Goal: Communication & Community: Answer question/provide support

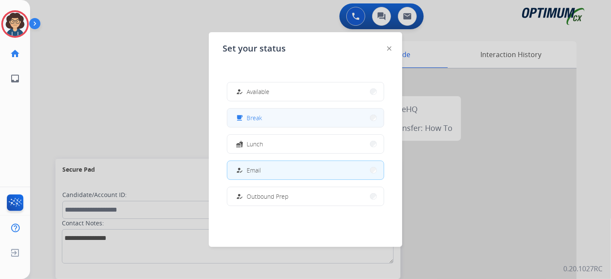
click at [257, 118] on span "Break" at bounding box center [254, 117] width 15 height 9
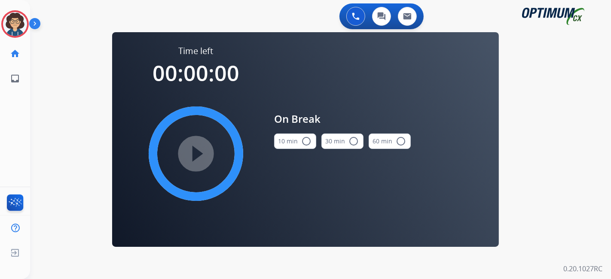
click at [290, 141] on button "10 min radio_button_unchecked" at bounding box center [295, 141] width 42 height 15
click at [199, 154] on mat-icon "play_circle_filled" at bounding box center [196, 154] width 10 height 10
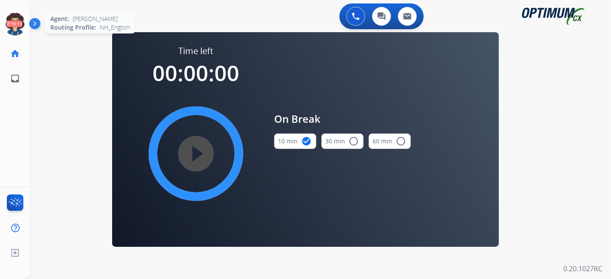
click at [18, 28] on icon at bounding box center [15, 24] width 28 height 28
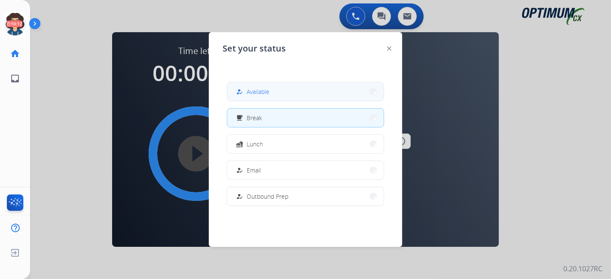
click at [293, 88] on button "how_to_reg Available" at bounding box center [305, 92] width 156 height 18
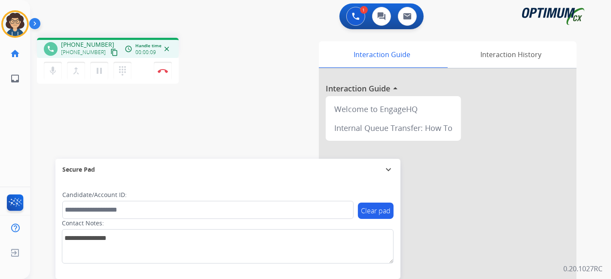
click at [110, 55] on mat-icon "content_copy" at bounding box center [114, 53] width 8 height 8
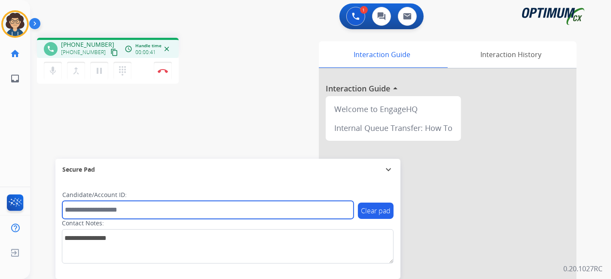
click at [153, 208] on input "text" at bounding box center [207, 210] width 291 height 18
paste input "*******"
type input "*******"
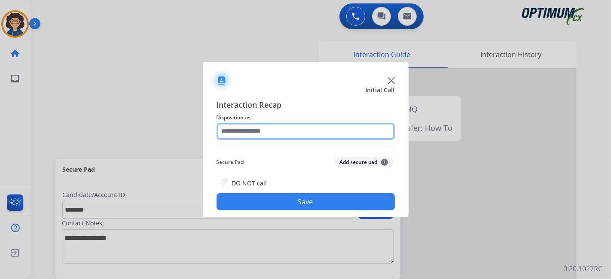
click at [294, 137] on input "text" at bounding box center [306, 131] width 178 height 17
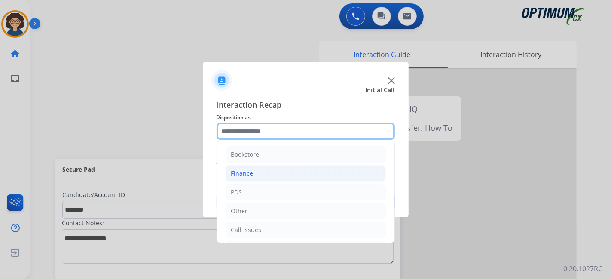
scroll to position [56, 0]
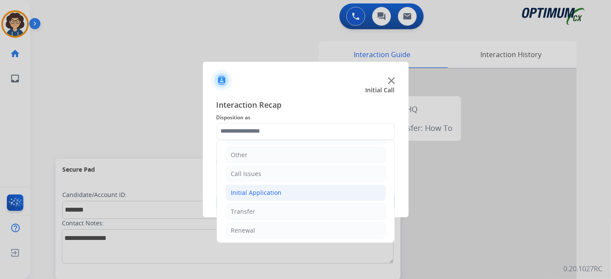
click at [297, 194] on li "Initial Application" at bounding box center [306, 193] width 160 height 16
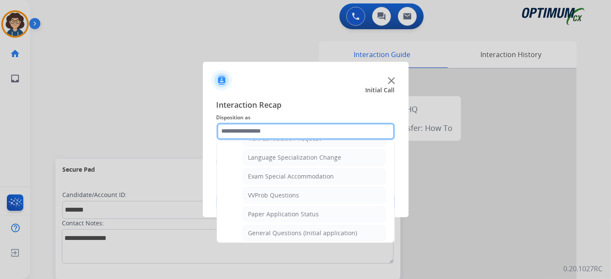
scroll to position [437, 0]
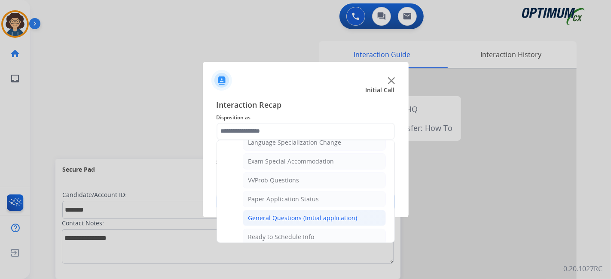
click at [334, 214] on div "General Questions (Initial application)" at bounding box center [302, 218] width 109 height 9
type input "**********"
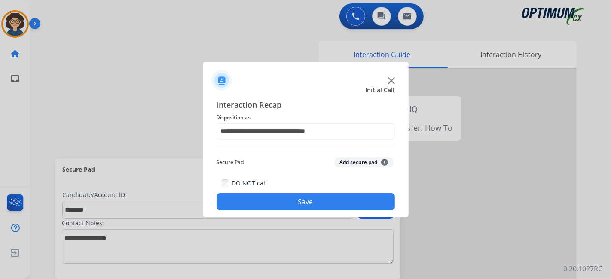
click at [355, 159] on button "Add secure pad +" at bounding box center [364, 162] width 58 height 10
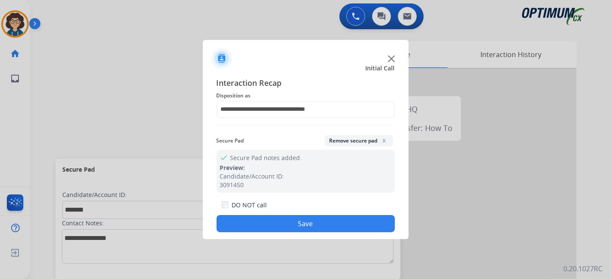
click at [298, 226] on button "Save" at bounding box center [306, 223] width 178 height 17
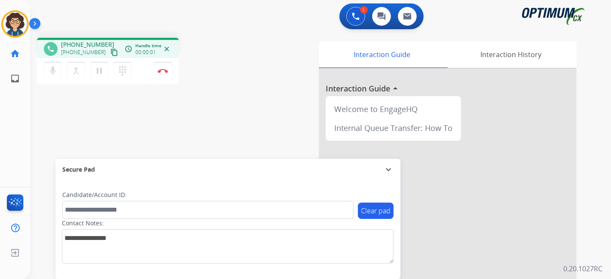
click at [110, 52] on mat-icon "content_copy" at bounding box center [114, 53] width 8 height 8
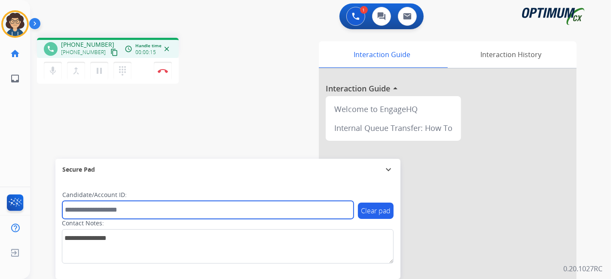
click at [129, 211] on input "text" at bounding box center [207, 210] width 291 height 18
paste input "*******"
type input "*******"
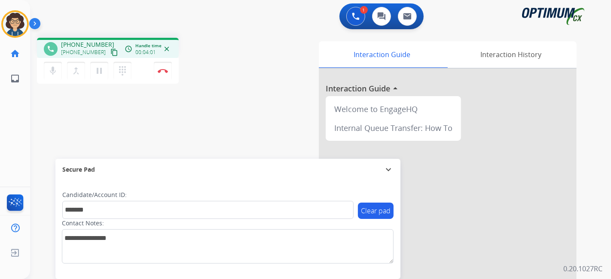
click at [249, 112] on div "phone [PHONE_NUMBER] [PHONE_NUMBER] content_copy access_time Call metrics Queue…" at bounding box center [310, 210] width 560 height 358
click at [167, 73] on img at bounding box center [163, 71] width 10 height 4
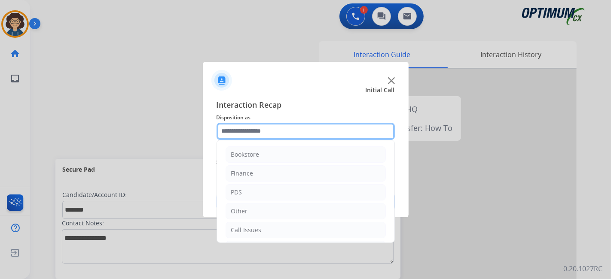
click at [335, 135] on input "text" at bounding box center [306, 131] width 178 height 17
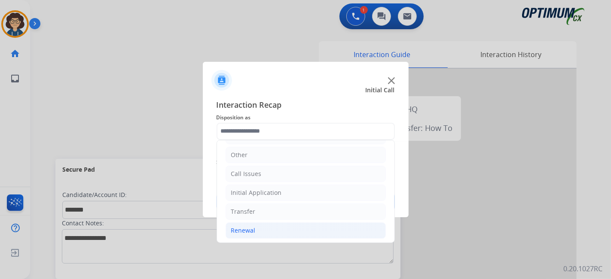
click at [294, 227] on li "Renewal" at bounding box center [306, 231] width 160 height 16
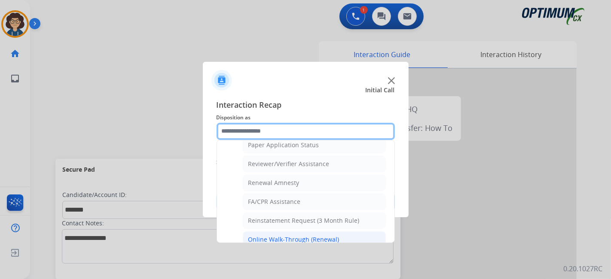
scroll to position [327, 0]
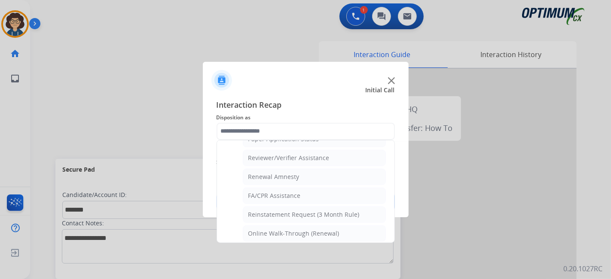
click at [388, 231] on ul "Bookstore Finance PDS Other Call Issues Initial Application Transfer Renewal Na…" at bounding box center [305, 31] width 177 height 434
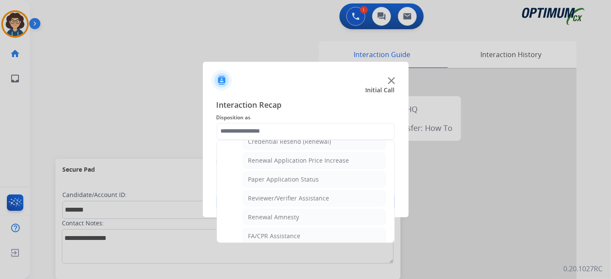
scroll to position [272, 0]
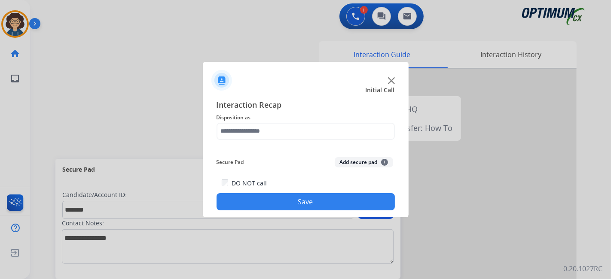
drag, startPoint x: 389, startPoint y: 231, endPoint x: 392, endPoint y: 208, distance: 23.0
click at [370, 168] on div "Secure Pad Add secure pad +" at bounding box center [306, 162] width 178 height 17
drag, startPoint x: 369, startPoint y: 161, endPoint x: 342, endPoint y: 131, distance: 40.5
click at [368, 160] on button "Add secure pad +" at bounding box center [364, 162] width 58 height 10
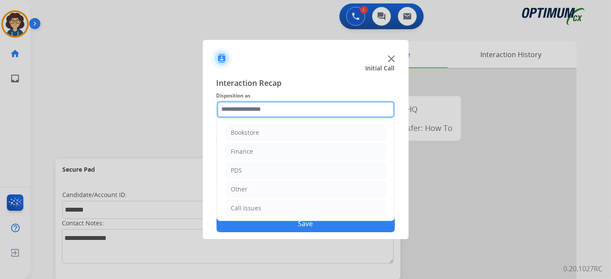
click at [337, 112] on input "text" at bounding box center [306, 109] width 178 height 17
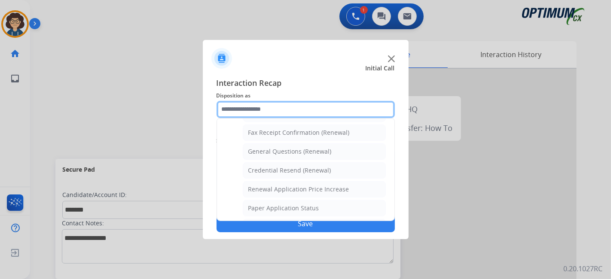
scroll to position [223, 0]
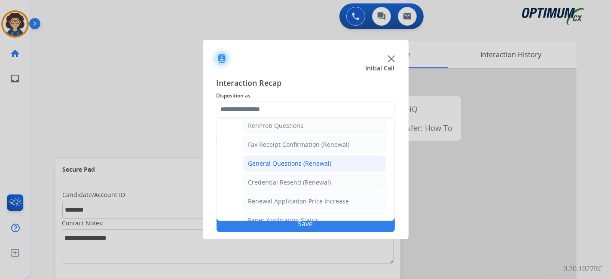
click at [345, 160] on li "General Questions (Renewal)" at bounding box center [314, 164] width 143 height 16
type input "**********"
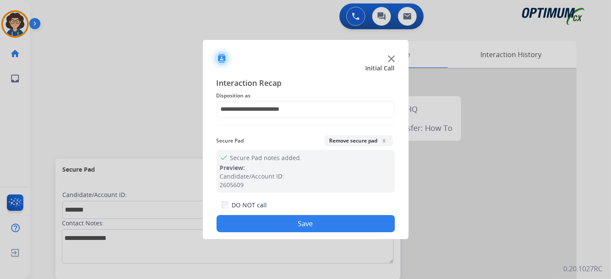
click at [310, 215] on div "DO NOT call Save" at bounding box center [306, 216] width 178 height 33
click at [308, 220] on button "Save" at bounding box center [306, 223] width 178 height 17
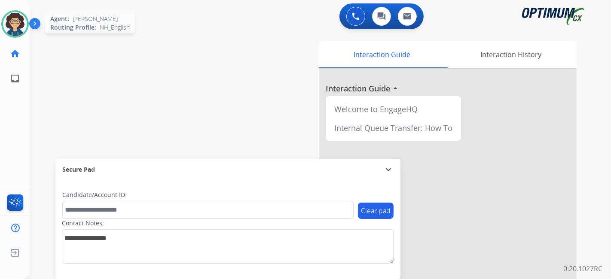
click at [14, 30] on img at bounding box center [15, 24] width 24 height 24
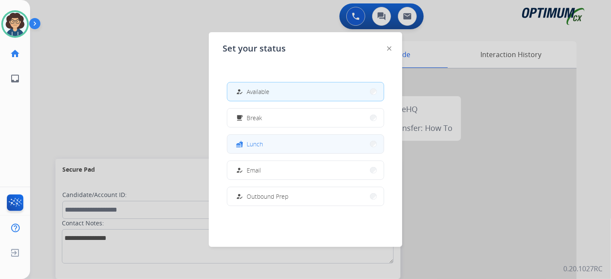
click at [279, 138] on button "fastfood Lunch" at bounding box center [305, 144] width 156 height 18
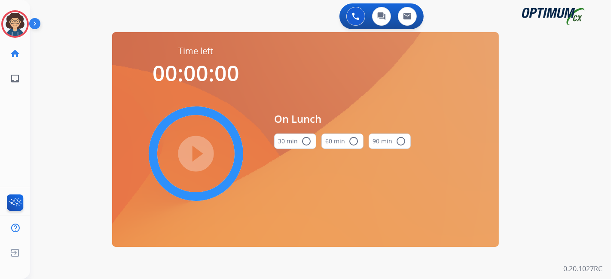
click at [285, 142] on button "30 min radio_button_unchecked" at bounding box center [295, 141] width 42 height 15
click at [196, 159] on mat-icon "play_circle_filled" at bounding box center [196, 154] width 10 height 10
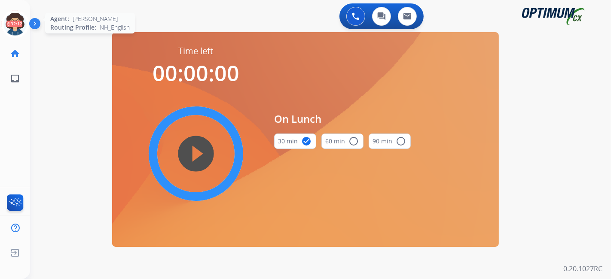
drag, startPoint x: 13, startPoint y: 22, endPoint x: 17, endPoint y: 26, distance: 5.8
click at [13, 22] on icon at bounding box center [15, 24] width 28 height 28
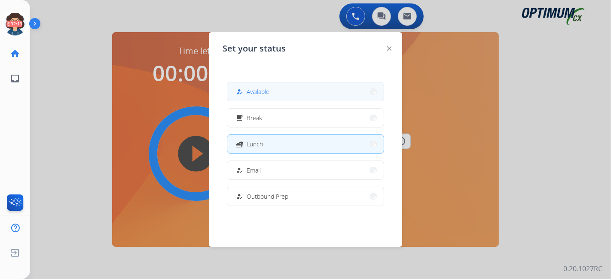
click at [261, 98] on button "how_to_reg Available" at bounding box center [305, 92] width 156 height 18
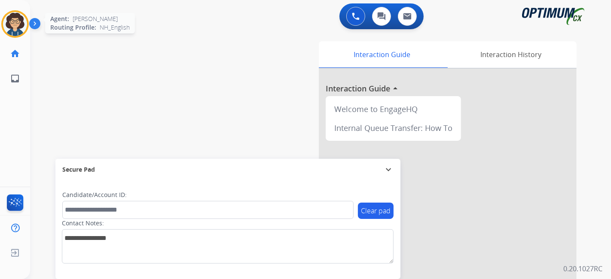
click at [21, 21] on img at bounding box center [15, 24] width 24 height 24
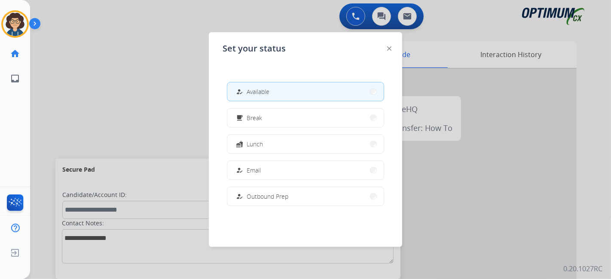
click at [86, 92] on div at bounding box center [305, 139] width 611 height 279
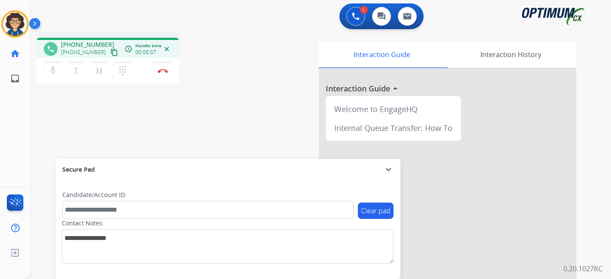
click at [110, 54] on mat-icon "content_copy" at bounding box center [114, 53] width 8 height 8
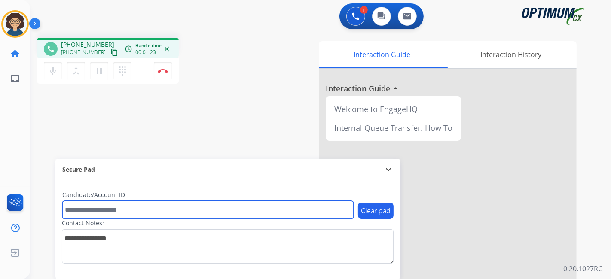
click at [150, 209] on input "text" at bounding box center [207, 210] width 291 height 18
paste input "*******"
type input "*******"
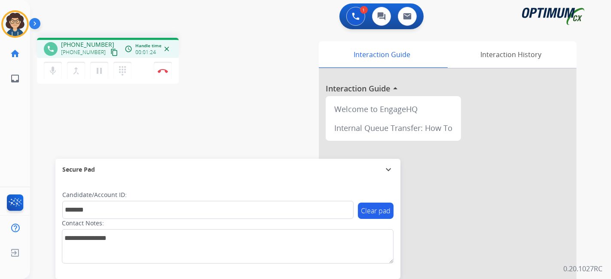
click at [201, 149] on div "phone [PHONE_NUMBER] [PHONE_NUMBER] content_copy access_time Call metrics Queue…" at bounding box center [310, 210] width 560 height 358
click at [611, 152] on div "1 Voice Interactions 0 Chat Interactions 0 Email Interactions phone [PHONE_NUMB…" at bounding box center [320, 139] width 581 height 279
click at [168, 73] on button "Disconnect" at bounding box center [163, 71] width 18 height 18
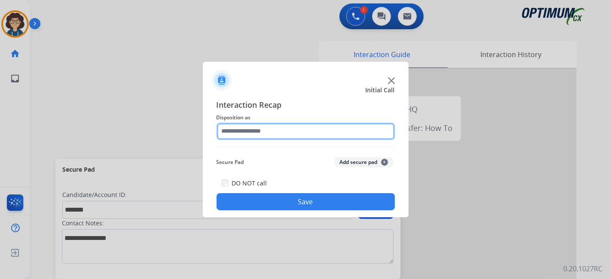
click at [263, 126] on input "text" at bounding box center [306, 131] width 178 height 17
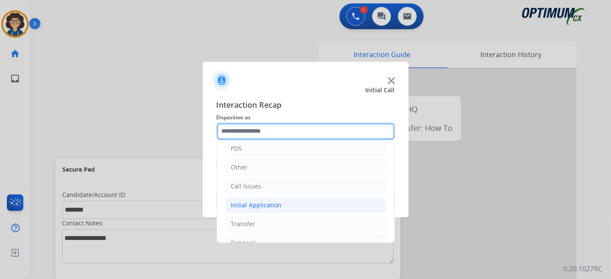
scroll to position [56, 0]
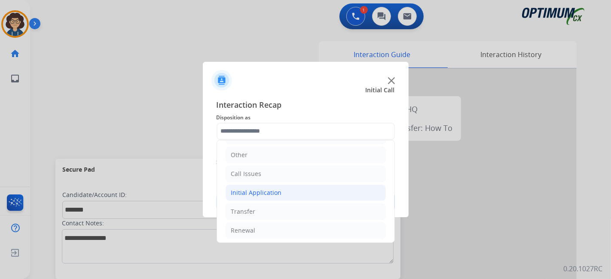
click at [298, 197] on li "Initial Application" at bounding box center [306, 193] width 160 height 16
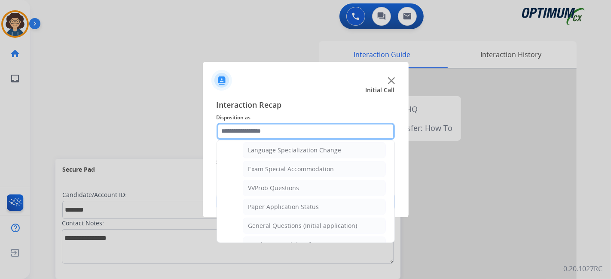
scroll to position [431, 0]
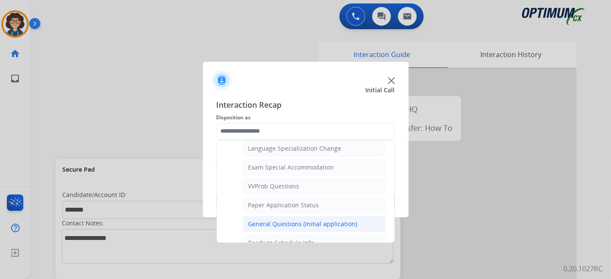
click at [347, 220] on div "General Questions (Initial application)" at bounding box center [302, 224] width 109 height 9
type input "**********"
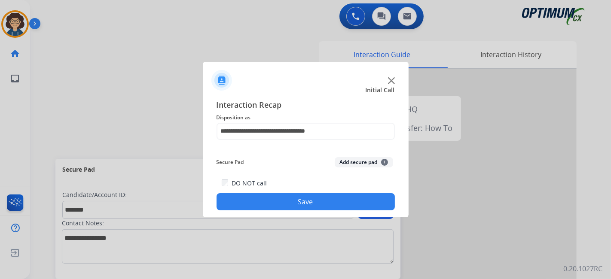
click at [355, 168] on div "Secure Pad Add secure pad +" at bounding box center [306, 162] width 178 height 17
click at [356, 161] on button "Add secure pad +" at bounding box center [364, 162] width 58 height 10
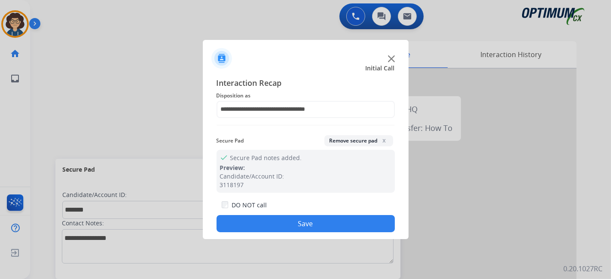
click at [320, 227] on button "Save" at bounding box center [306, 223] width 178 height 17
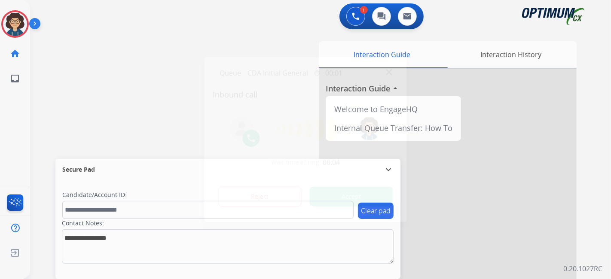
click at [606, 125] on div at bounding box center [305, 139] width 611 height 279
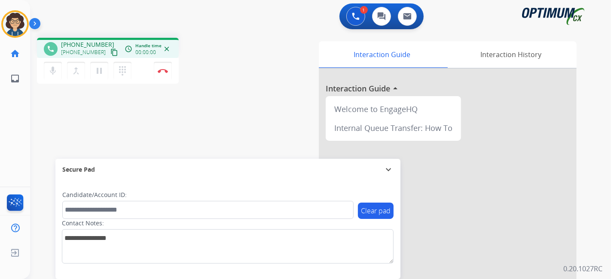
click at [110, 51] on mat-icon "content_copy" at bounding box center [114, 53] width 8 height 8
click at [594, 161] on div "1 Voice Interactions 0 Chat Interactions 0 Email Interactions phone [PHONE_NUMB…" at bounding box center [320, 139] width 581 height 279
click at [167, 74] on button "Disconnect" at bounding box center [163, 71] width 18 height 18
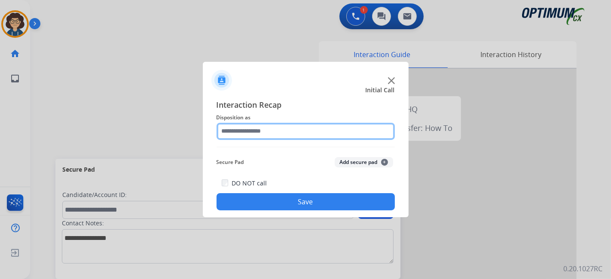
click at [317, 139] on input "text" at bounding box center [306, 131] width 178 height 17
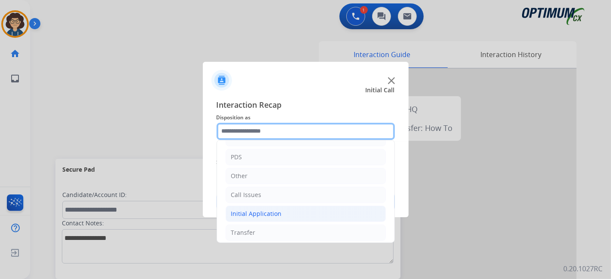
scroll to position [56, 0]
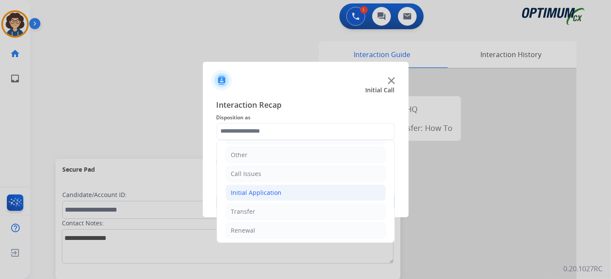
click at [303, 188] on li "Initial Application" at bounding box center [306, 193] width 160 height 16
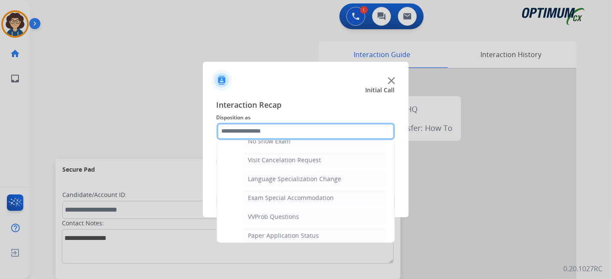
scroll to position [448, 0]
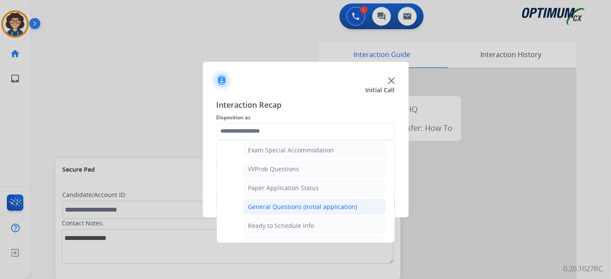
click at [324, 203] on div "General Questions (Initial application)" at bounding box center [302, 207] width 109 height 9
type input "**********"
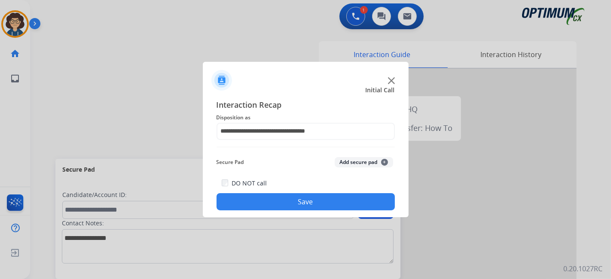
click at [324, 202] on button "Save" at bounding box center [306, 201] width 178 height 17
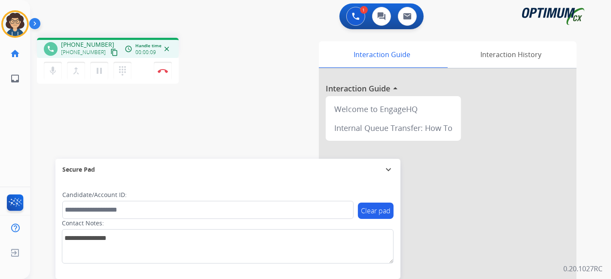
drag, startPoint x: 106, startPoint y: 52, endPoint x: 159, endPoint y: 2, distance: 73.3
click at [110, 49] on div "[PHONE_NUMBER] content_copy" at bounding box center [90, 52] width 58 height 10
click at [110, 54] on mat-icon "content_copy" at bounding box center [114, 53] width 8 height 8
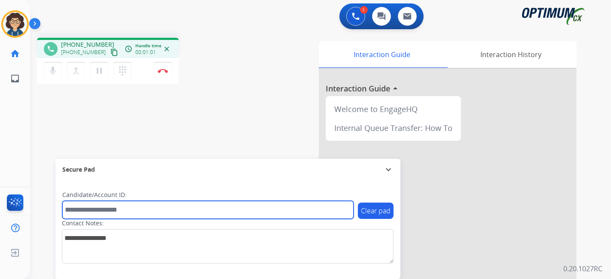
click at [154, 212] on input "text" at bounding box center [207, 210] width 291 height 18
paste input "*******"
type input "*******"
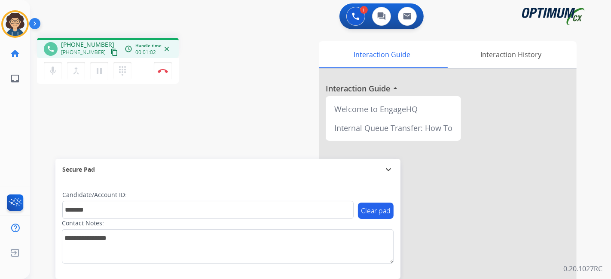
drag, startPoint x: 253, startPoint y: 137, endPoint x: 223, endPoint y: 0, distance: 139.4
click at [253, 136] on div "phone [PHONE_NUMBER] [PHONE_NUMBER] content_copy access_time Call metrics Queue…" at bounding box center [310, 210] width 560 height 358
click at [166, 70] on img at bounding box center [163, 71] width 10 height 4
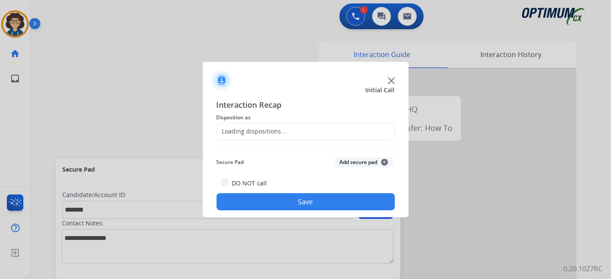
click at [275, 132] on div "Loading dispositions..." at bounding box center [252, 131] width 70 height 9
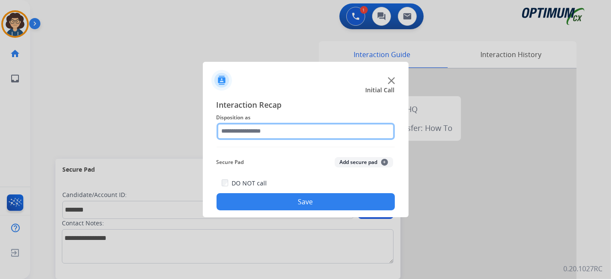
click at [275, 132] on input "text" at bounding box center [306, 131] width 178 height 17
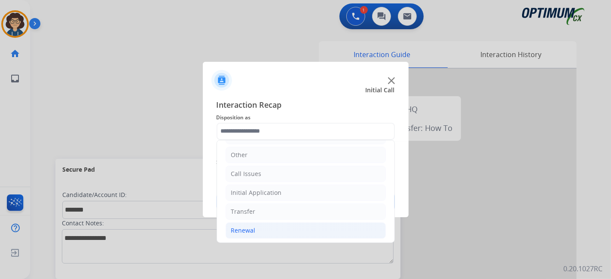
click at [280, 233] on li "Renewal" at bounding box center [306, 231] width 160 height 16
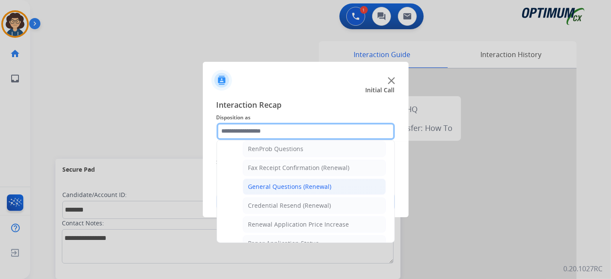
scroll to position [217, 0]
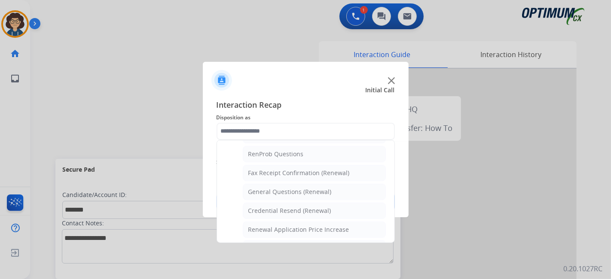
drag, startPoint x: 297, startPoint y: 185, endPoint x: 343, endPoint y: 180, distance: 46.2
click at [297, 188] on div "General Questions (Renewal)" at bounding box center [289, 192] width 83 height 9
type input "**********"
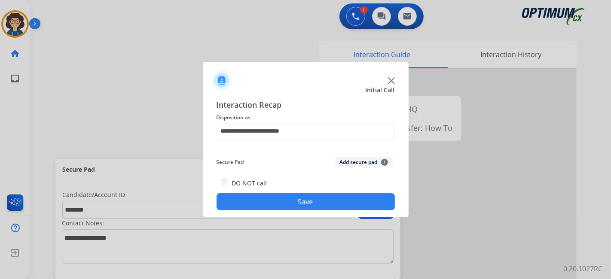
drag, startPoint x: 357, startPoint y: 166, endPoint x: 339, endPoint y: 199, distance: 38.3
click at [357, 165] on button "Add secure pad +" at bounding box center [364, 162] width 58 height 10
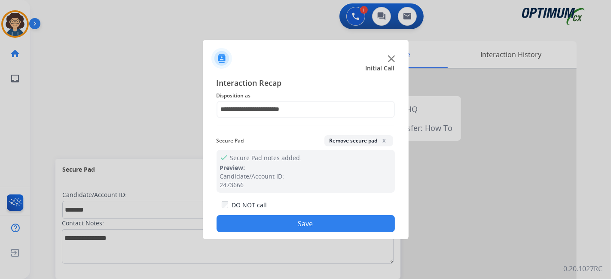
click at [321, 219] on button "Save" at bounding box center [306, 223] width 178 height 17
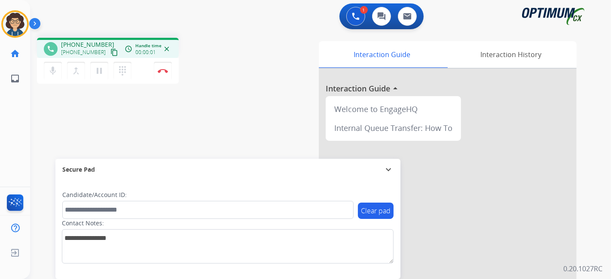
drag, startPoint x: 106, startPoint y: 52, endPoint x: 129, endPoint y: 3, distance: 54.0
click at [110, 52] on mat-icon "content_copy" at bounding box center [114, 53] width 8 height 8
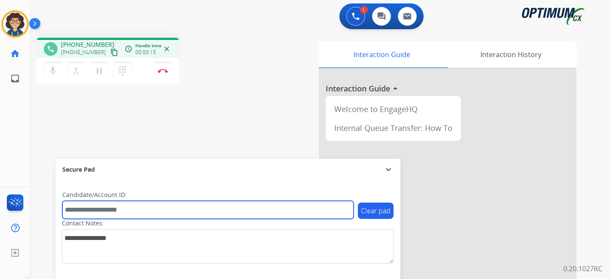
click at [113, 207] on input "text" at bounding box center [207, 210] width 291 height 18
paste input "*******"
type input "*******"
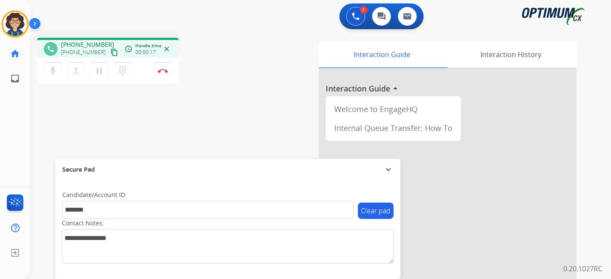
drag, startPoint x: 214, startPoint y: 129, endPoint x: 215, endPoint y: 9, distance: 120.4
click at [214, 129] on div "phone [PHONE_NUMBER] [PHONE_NUMBER] content_copy access_time Call metrics Queue…" at bounding box center [310, 210] width 560 height 358
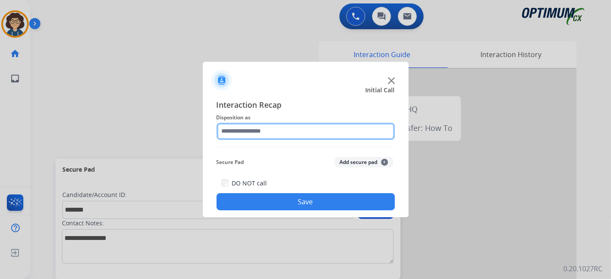
click at [272, 127] on input "text" at bounding box center [306, 131] width 178 height 17
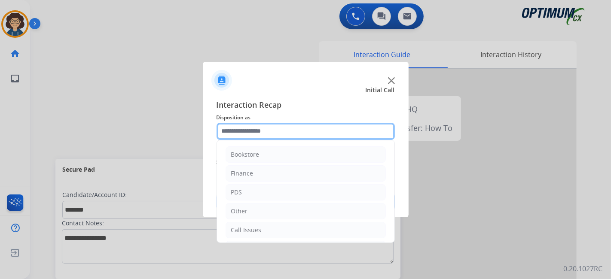
scroll to position [56, 0]
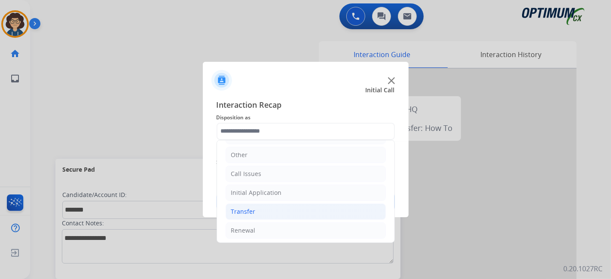
click at [288, 217] on li "Transfer" at bounding box center [306, 212] width 160 height 16
click at [290, 217] on li "Transfer" at bounding box center [306, 212] width 160 height 16
drag, startPoint x: 288, startPoint y: 224, endPoint x: 370, endPoint y: 201, distance: 84.9
click at [288, 224] on li "Renewal" at bounding box center [306, 231] width 160 height 16
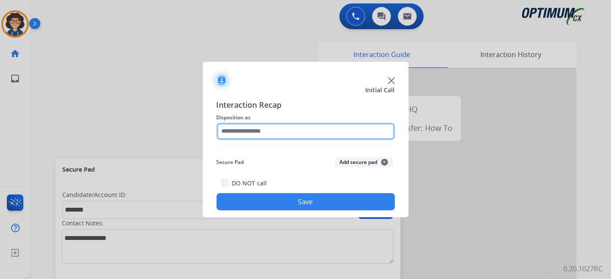
drag, startPoint x: 393, startPoint y: 163, endPoint x: 395, endPoint y: 190, distance: 27.1
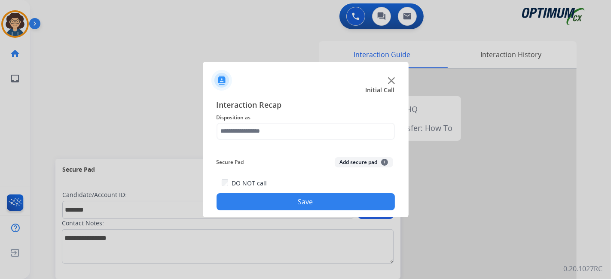
click at [377, 157] on div "Secure Pad Add secure pad +" at bounding box center [306, 162] width 178 height 17
click at [366, 157] on div "Secure Pad Add secure pad +" at bounding box center [306, 162] width 178 height 17
click at [364, 156] on div "Secure Pad Add secure pad +" at bounding box center [306, 162] width 178 height 17
click at [356, 158] on button "Add secure pad +" at bounding box center [364, 162] width 58 height 10
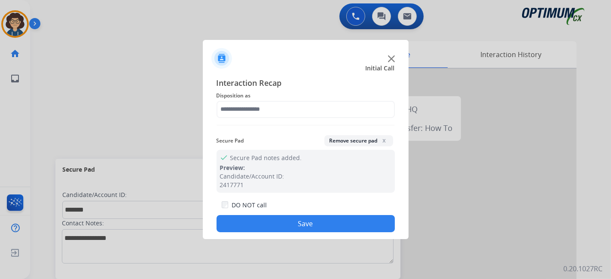
click at [348, 119] on div "Interaction Recap Disposition as Secure Pad Remove secure pad x check Secure Pa…" at bounding box center [306, 155] width 178 height 156
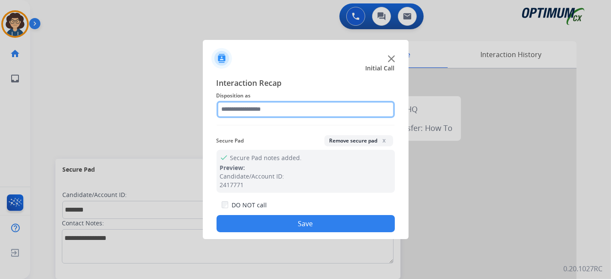
click at [350, 108] on input "text" at bounding box center [306, 109] width 178 height 17
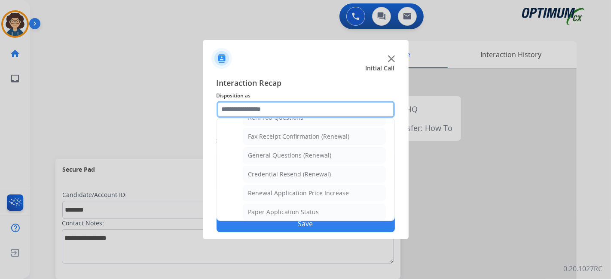
scroll to position [202, 0]
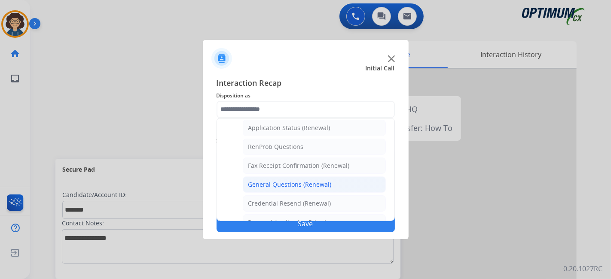
click at [297, 181] on div "General Questions (Renewal)" at bounding box center [289, 185] width 83 height 9
type input "**********"
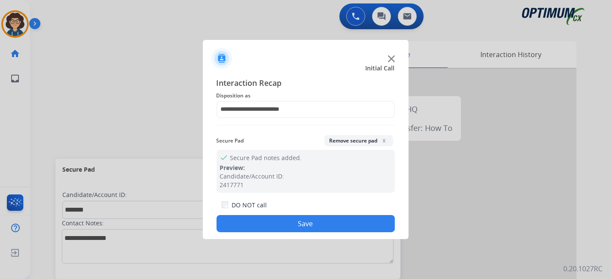
click at [292, 225] on button "Save" at bounding box center [306, 223] width 178 height 17
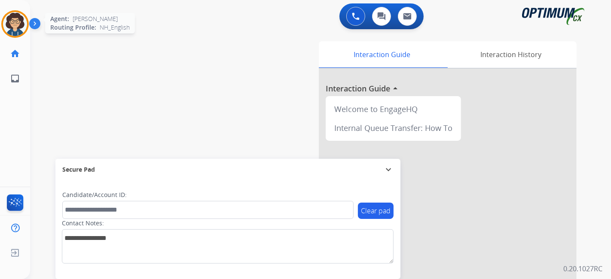
click at [21, 30] on img at bounding box center [15, 24] width 24 height 24
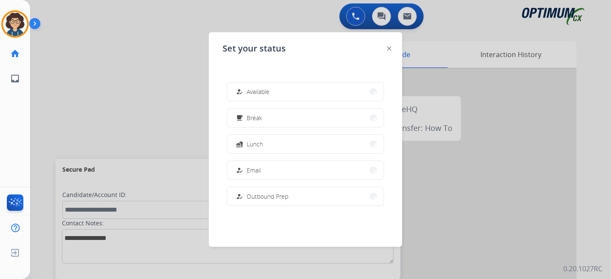
scroll to position [214, 0]
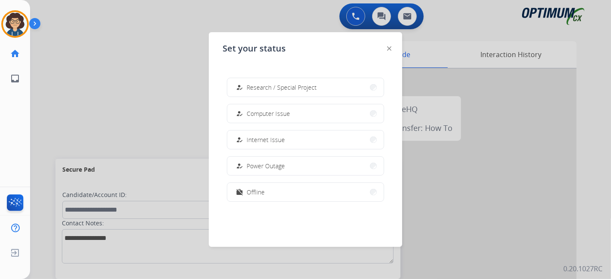
click at [255, 223] on div "Set your status how_to_reg Available free_breakfast Break fastfood Lunch how_to…" at bounding box center [305, 139] width 193 height 215
click at [259, 189] on span "Offline" at bounding box center [256, 192] width 18 height 9
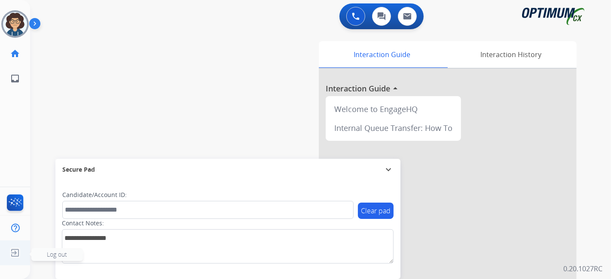
click at [17, 256] on img at bounding box center [14, 253] width 15 height 16
